Goal: Information Seeking & Learning: Learn about a topic

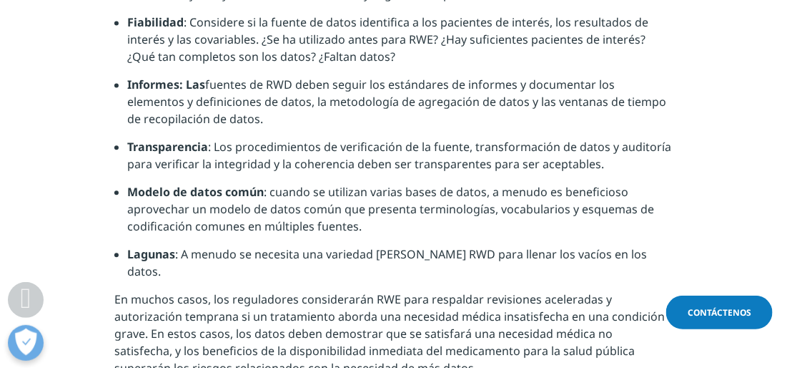
scroll to position [2622, 0]
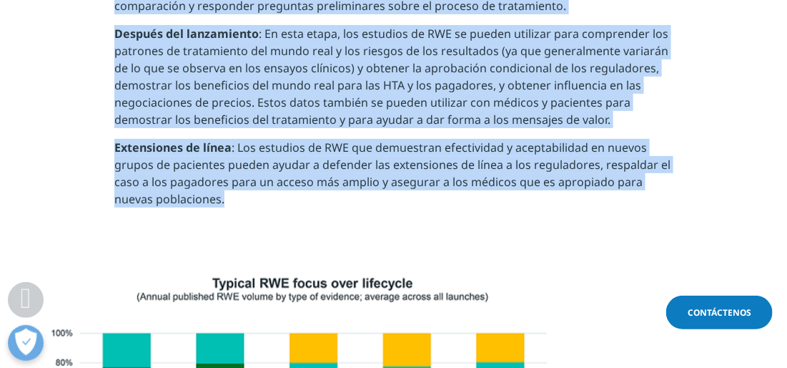
scroll to position [1744, 0]
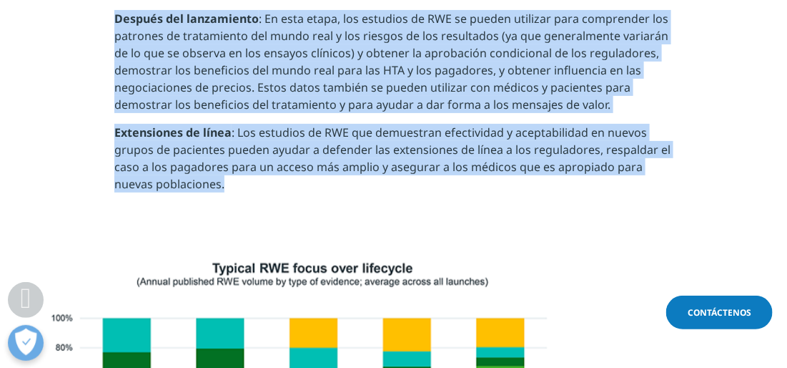
drag, startPoint x: 110, startPoint y: 215, endPoint x: 381, endPoint y: 346, distance: 301.3
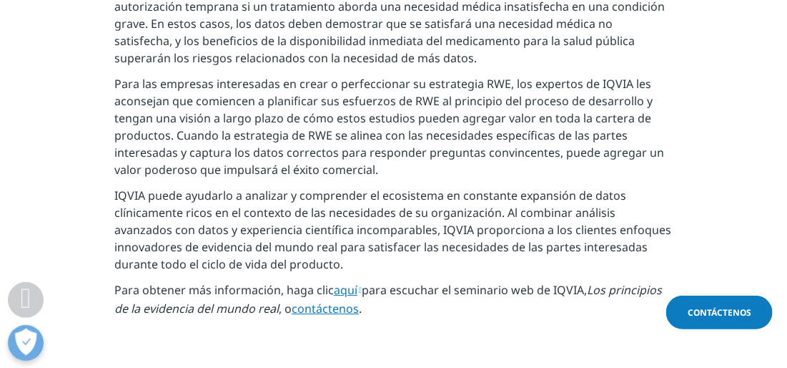
scroll to position [2925, 0]
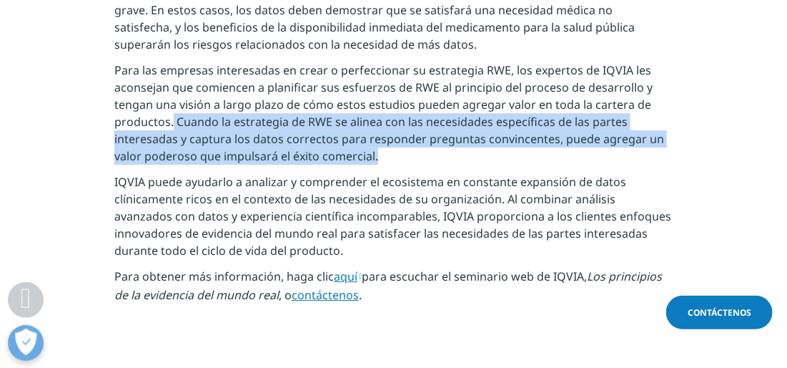
drag, startPoint x: 173, startPoint y: 72, endPoint x: 629, endPoint y: 100, distance: 457.2
click at [629, 100] on p "Para las empresas interesadas en crear o perfeccionar su estrategia RWE, los ex…" at bounding box center [393, 118] width 559 height 112
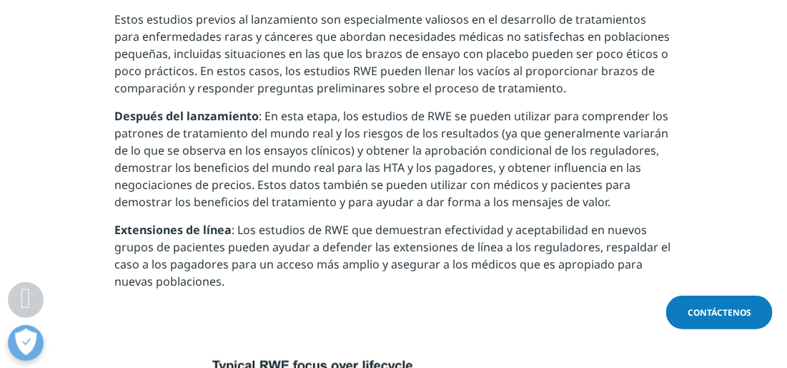
scroll to position [1637, 0]
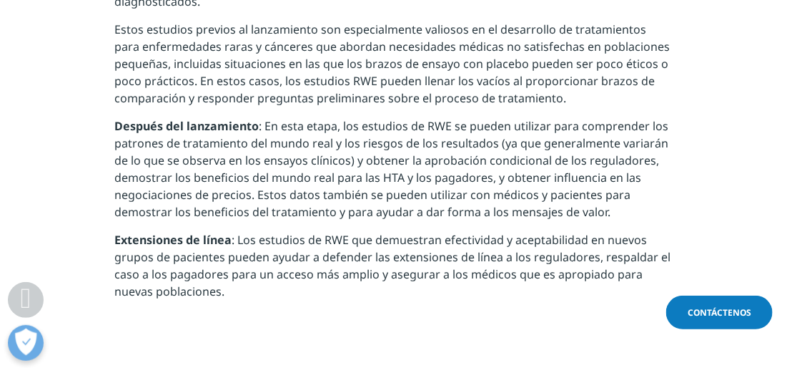
drag, startPoint x: 767, startPoint y: 0, endPoint x: 386, endPoint y: 306, distance: 489.5
drag, startPoint x: 473, startPoint y: 222, endPoint x: 417, endPoint y: 318, distance: 111.9
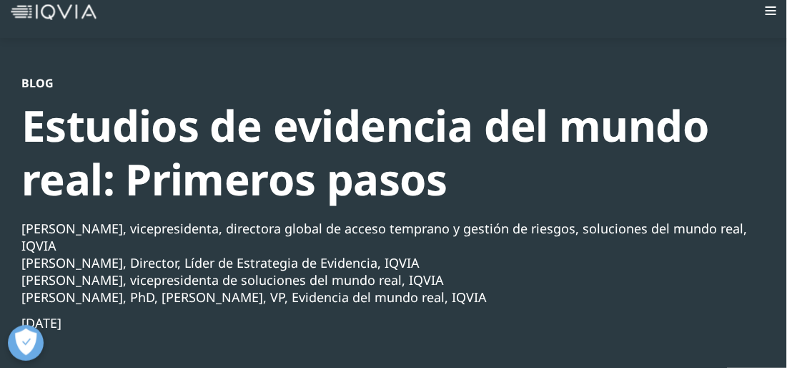
scroll to position [0, 0]
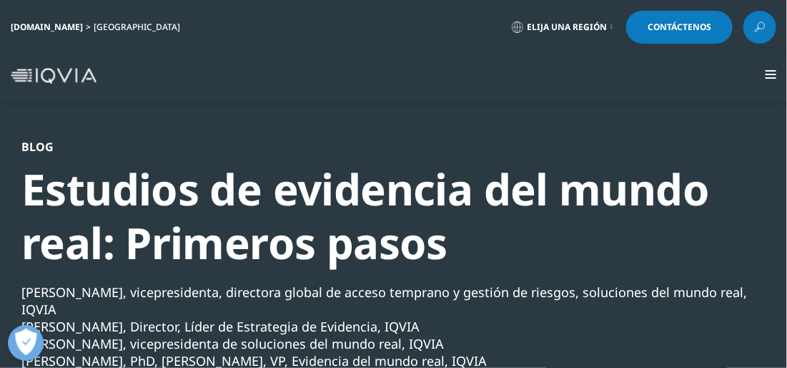
click at [771, 74] on span at bounding box center [771, 74] width 11 height 1
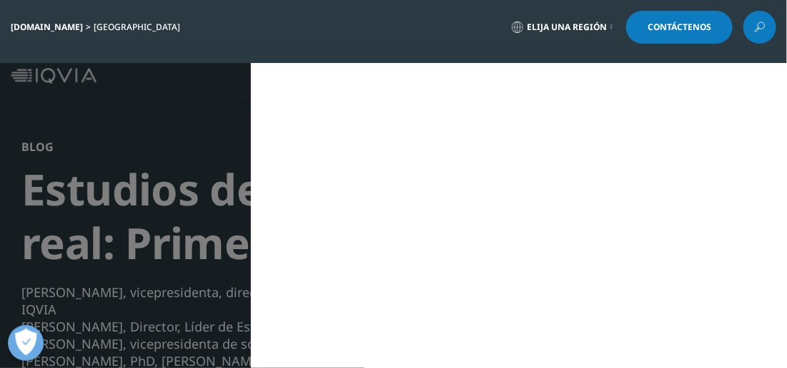
click at [378, 41] on div "[DOMAIN_NAME] [GEOGRAPHIC_DATA] Elija una región Contáctenos" at bounding box center [394, 27] width 766 height 33
